Goal: Task Accomplishment & Management: Manage account settings

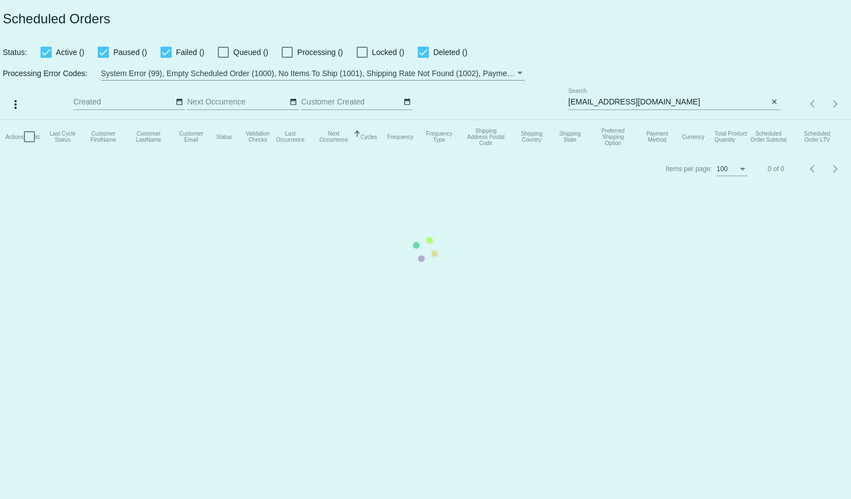
click at [605, 120] on mat-table "Actions Id Last Cycle Status Customer FirstName Customer LastName Customer Emai…" at bounding box center [425, 136] width 851 height 33
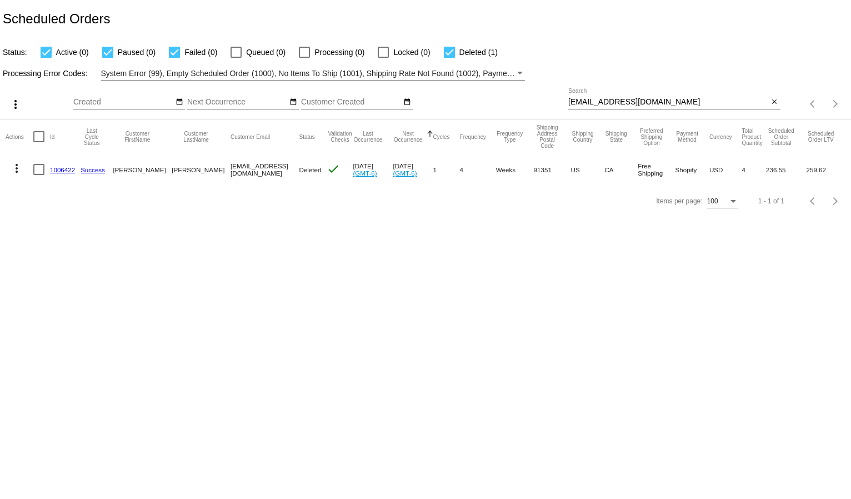
click at [606, 98] on input "flyu2jen@gmail.com" at bounding box center [668, 102] width 201 height 9
paste input "roselynn@mortcap"
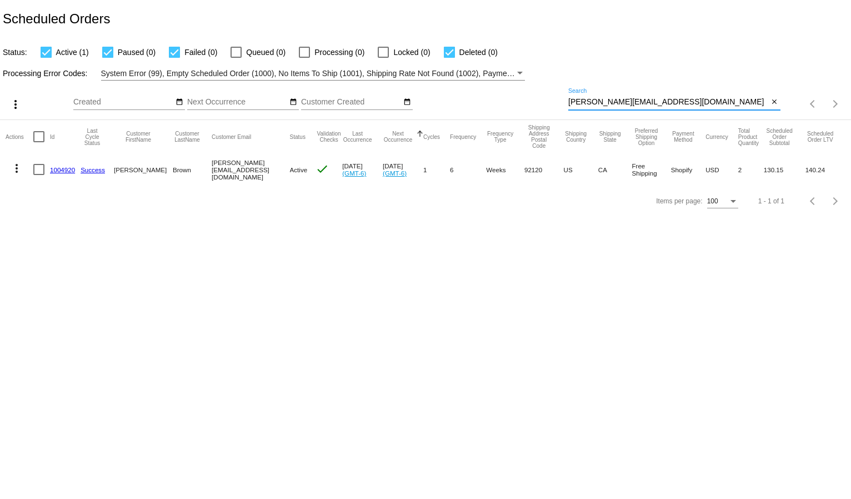
type input "roselynn@mortcap.com"
click at [20, 166] on mat-icon "more_vert" at bounding box center [16, 168] width 13 height 13
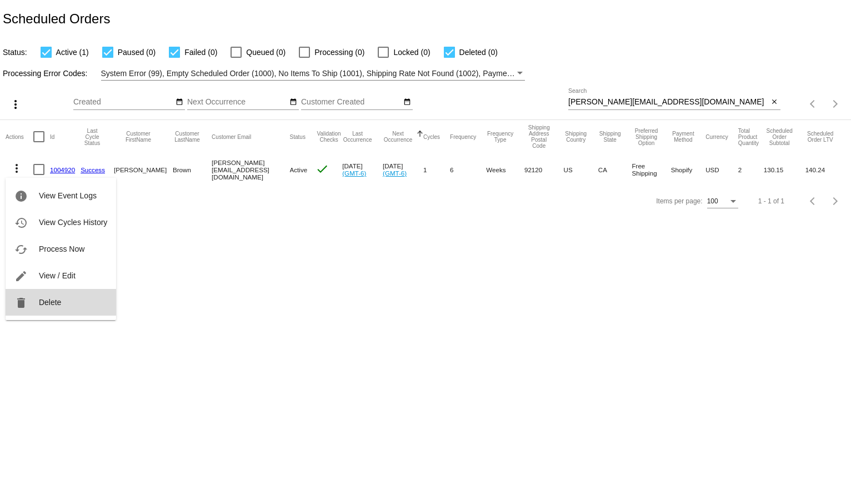
click at [59, 309] on button "delete Delete" at bounding box center [61, 302] width 111 height 27
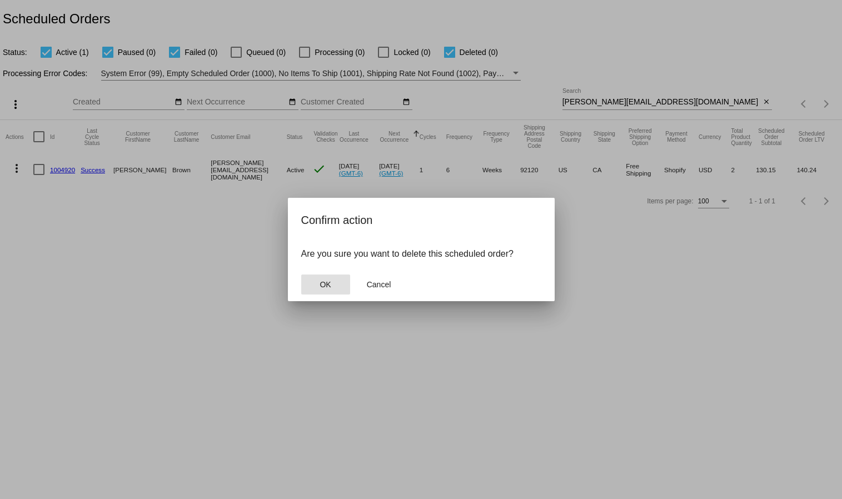
click at [330, 288] on span "OK" at bounding box center [325, 284] width 11 height 9
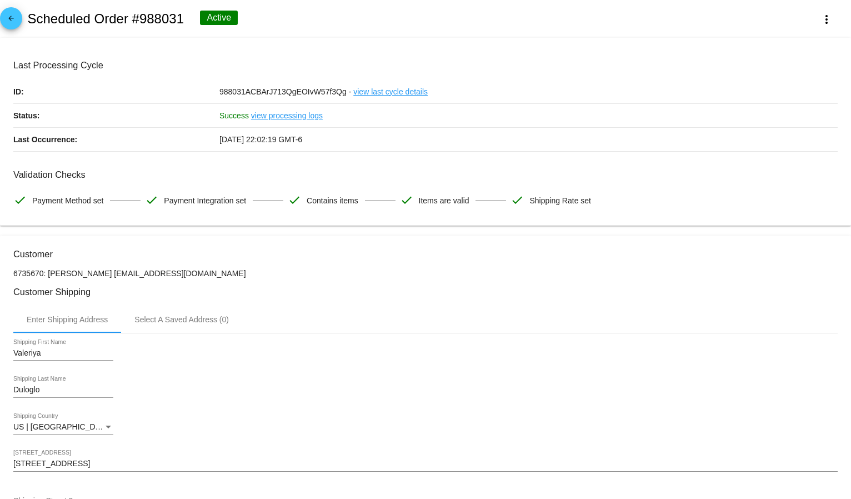
click at [790, 20] on div "arrow_back Scheduled Order #988031 Active more_vert" at bounding box center [425, 19] width 851 height 38
click at [807, 16] on button "more_vert" at bounding box center [826, 19] width 49 height 20
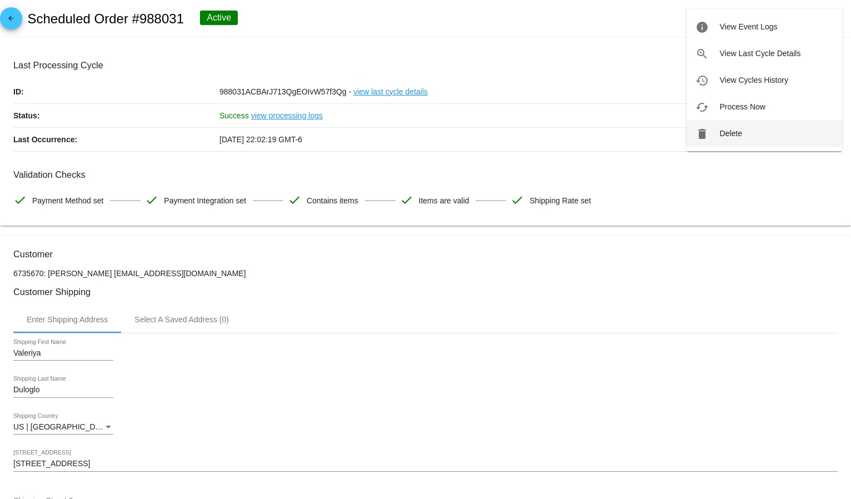
click at [736, 125] on button "delete Delete" at bounding box center [765, 133] width 156 height 27
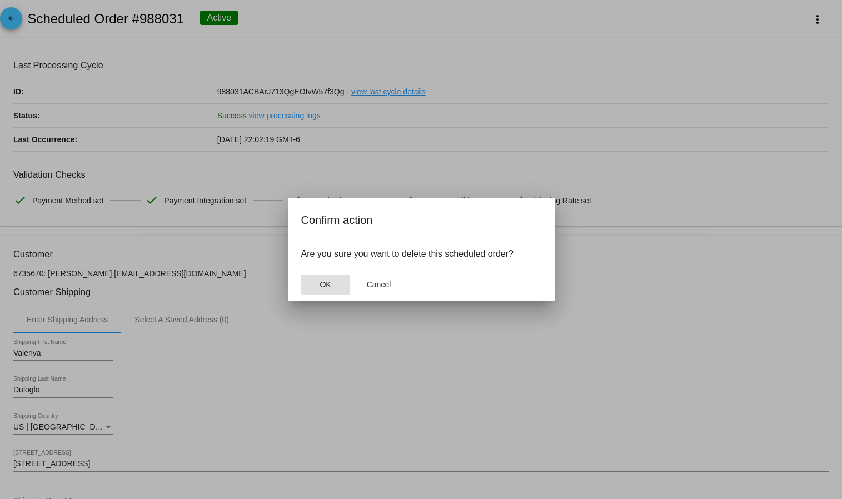
click at [309, 286] on button "OK" at bounding box center [325, 285] width 49 height 20
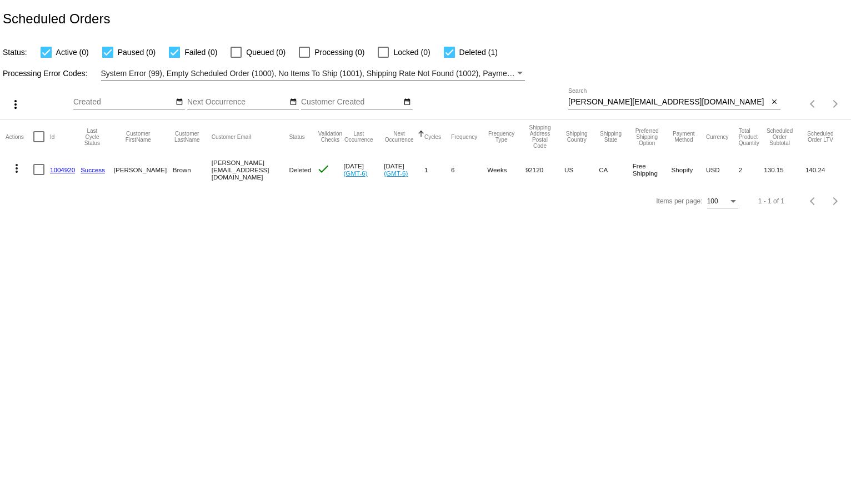
click at [602, 99] on input "roselynn@mortcap.com" at bounding box center [668, 102] width 201 height 9
paste input "valeriyaduloglo@gmail"
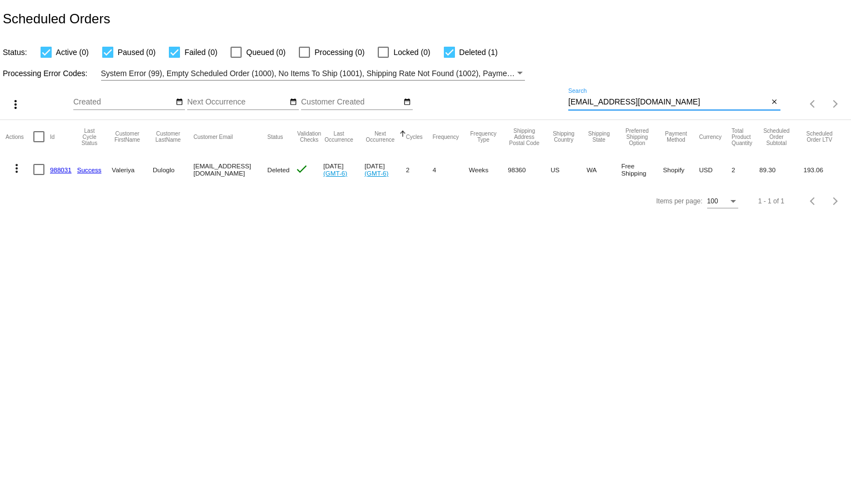
type input "valeriyaduloglo@gmail.com"
click at [627, 77] on div "Processing Error Codes: System Error (99), Empty Scheduled Order (1000), No Ite…" at bounding box center [425, 70] width 851 height 22
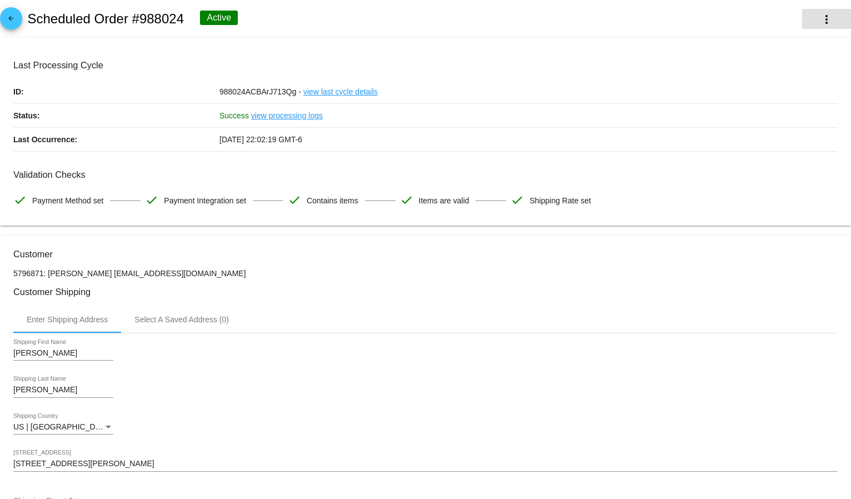
click at [820, 21] on mat-icon "more_vert" at bounding box center [826, 19] width 13 height 13
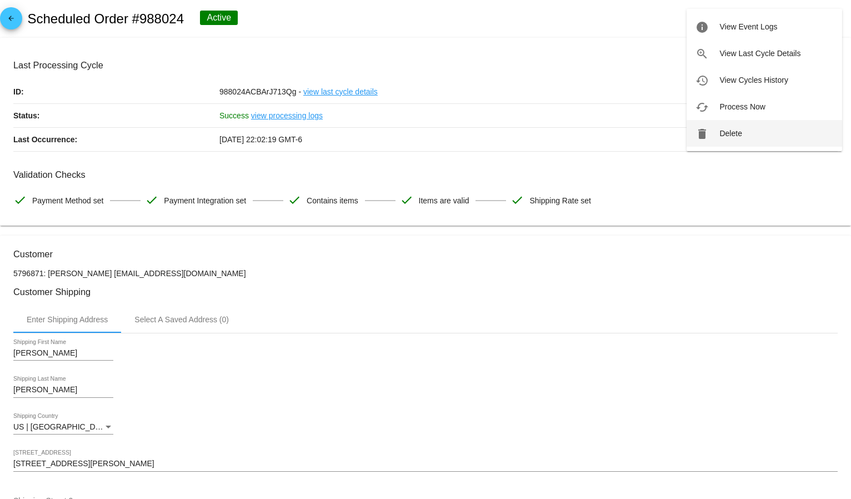
click at [700, 133] on mat-icon "delete" at bounding box center [702, 133] width 13 height 13
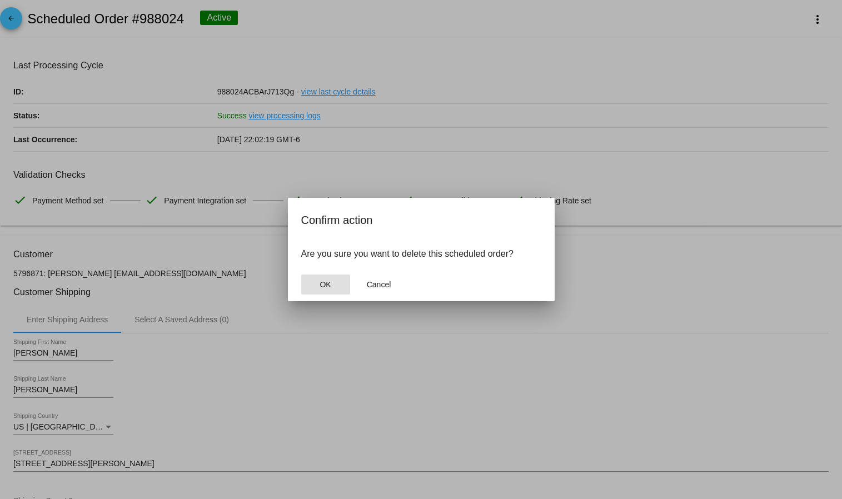
click at [314, 286] on button "OK" at bounding box center [325, 285] width 49 height 20
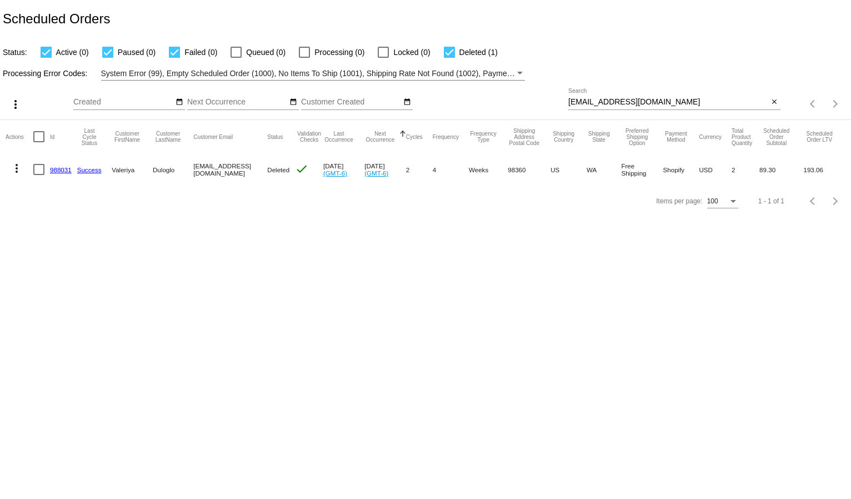
click at [592, 96] on div "[EMAIL_ADDRESS][DOMAIN_NAME] Search" at bounding box center [668, 99] width 201 height 22
click at [592, 96] on div "valeriyaduloglo@gmail.com Search" at bounding box center [668, 99] width 201 height 22
click at [593, 99] on input "valeriyaduloglo@gmail.com" at bounding box center [668, 102] width 201 height 9
click at [594, 100] on input "valeriyaduloglo@gmail.com" at bounding box center [668, 102] width 201 height 9
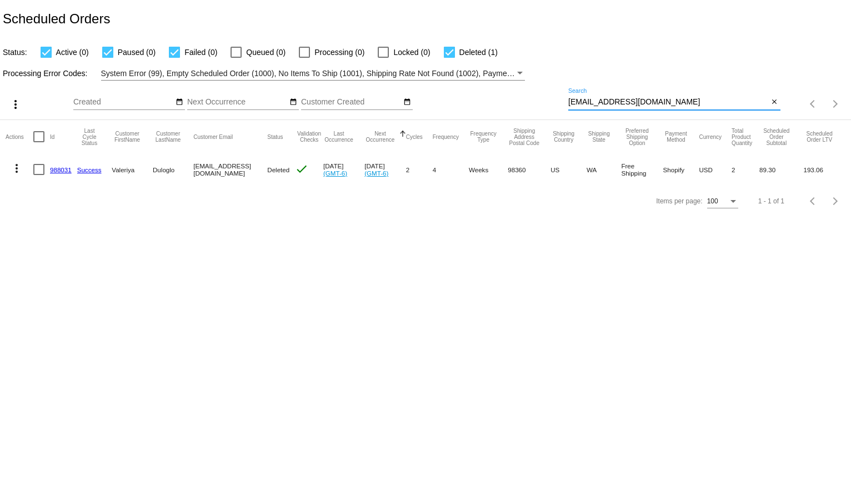
click at [594, 100] on input "valeriyaduloglo@gmail.com" at bounding box center [668, 102] width 201 height 9
paste input "https://store.pompaprogram.com/a/qpilot/subscriptions"
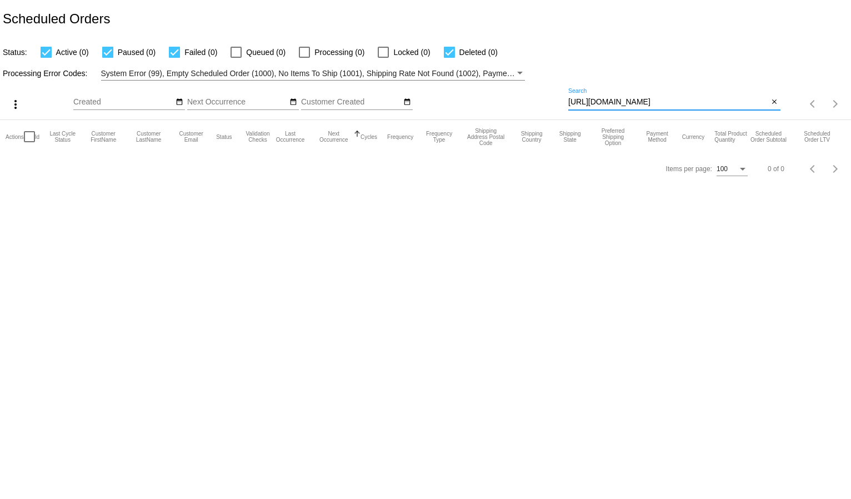
click at [597, 117] on div "https://store.pompaprogram.com/a/qpilot/subscriptions Search close" at bounding box center [674, 104] width 212 height 32
click at [596, 109] on div at bounding box center [674, 109] width 212 height 1
click at [596, 106] on input "https://store.pompaprogram.com/a/qpilot/subscriptions" at bounding box center [668, 102] width 201 height 9
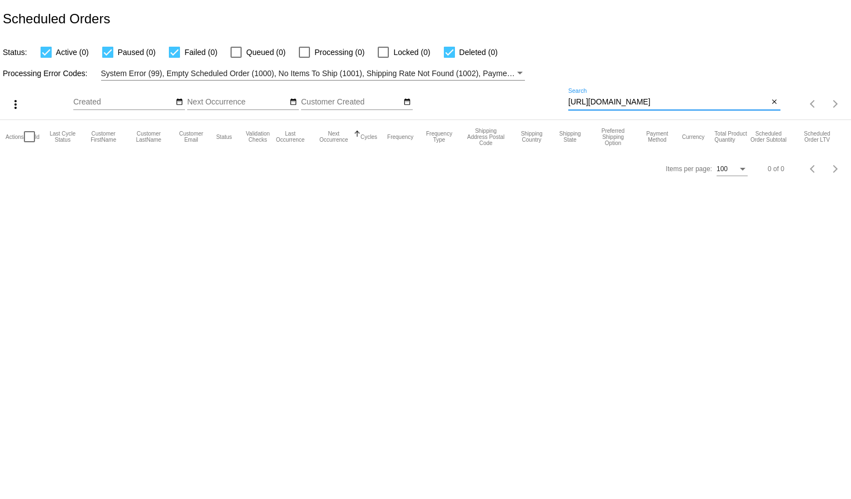
click at [596, 106] on input "https://store.pompaprogram.com/a/qpilot/subscriptions" at bounding box center [668, 102] width 201 height 9
paste input "rialnsandy@gmail.com"
type input "rialnsandy@gmail.com"
click at [637, 54] on div "Status: Active (0) Paused (0) Failed (0) Queued (0) Processing (0) Locked (0) D…" at bounding box center [425, 48] width 851 height 21
